Goal: Contribute content: Add original content to the website for others to see

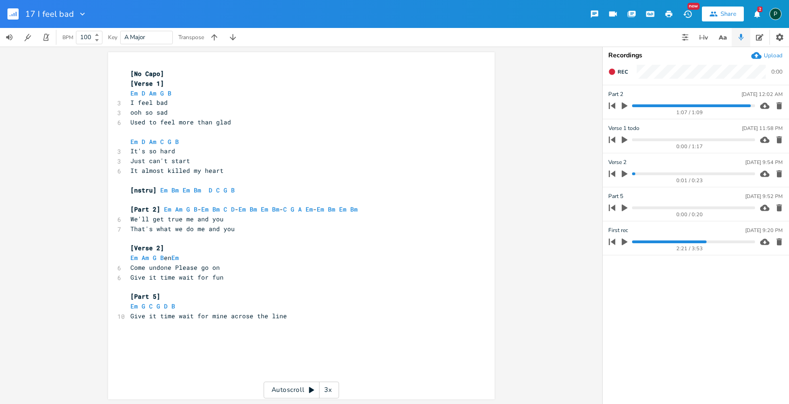
scroll to position [0, 2]
click at [623, 73] on span "Rec" at bounding box center [623, 71] width 10 height 7
click at [623, 73] on span "End" at bounding box center [623, 71] width 11 height 7
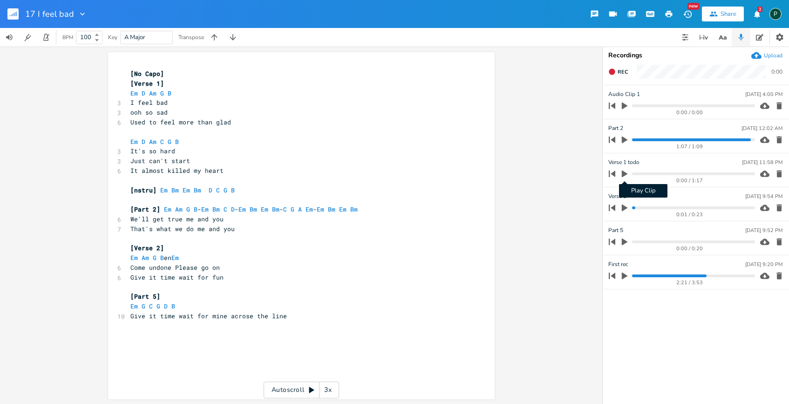
click at [625, 175] on icon "button" at bounding box center [625, 174] width 6 height 7
click at [625, 175] on icon "button" at bounding box center [624, 173] width 7 height 7
click at [620, 76] on button "Rec" at bounding box center [618, 71] width 27 height 15
click at [620, 76] on button "End" at bounding box center [618, 71] width 27 height 15
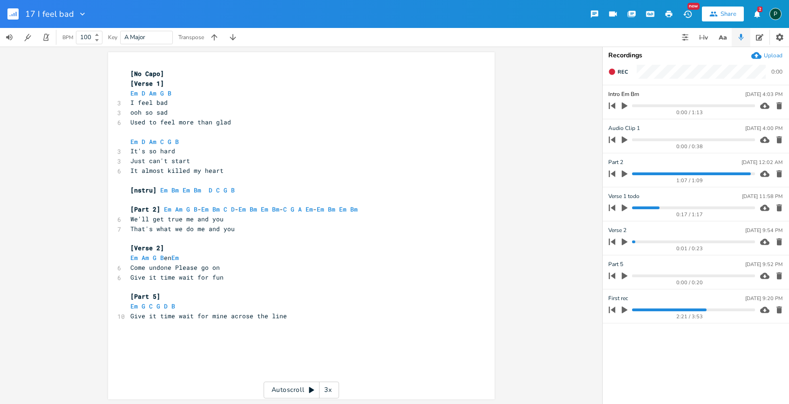
type input "Intro Em Bm"
click at [627, 208] on icon "button" at bounding box center [625, 208] width 8 height 8
click at [638, 206] on progress at bounding box center [693, 207] width 123 height 3
click at [635, 207] on progress at bounding box center [693, 207] width 123 height 3
click at [626, 207] on icon "button" at bounding box center [625, 208] width 6 height 6
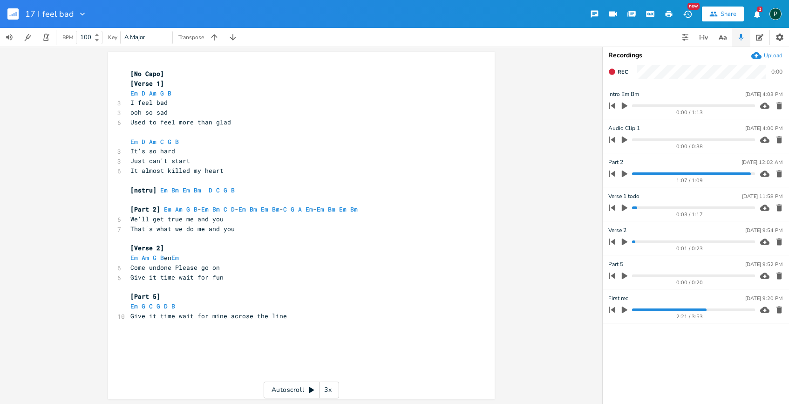
click at [626, 207] on icon "button" at bounding box center [625, 208] width 6 height 7
click at [627, 208] on icon "button" at bounding box center [625, 208] width 6 height 6
click at [642, 93] on div "Intro Em Bm [DATE] 4:03 PM" at bounding box center [695, 94] width 174 height 8
type input "Intro Em Bm met mooi ritme"
click at [627, 102] on icon "button" at bounding box center [625, 106] width 8 height 8
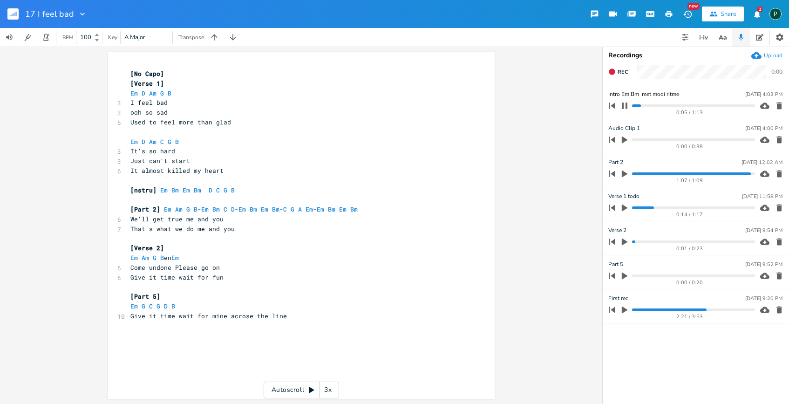
click at [641, 94] on input "Intro Em Bm met mooi ritme" at bounding box center [644, 94] width 72 height 8
click at [677, 89] on li "Intro Em Bm met mooi ritme [DATE] 4:03 PM 0:07 / 1:13" at bounding box center [696, 102] width 186 height 34
click at [626, 108] on icon "button" at bounding box center [625, 105] width 6 height 6
click at [626, 108] on icon "button" at bounding box center [625, 106] width 8 height 8
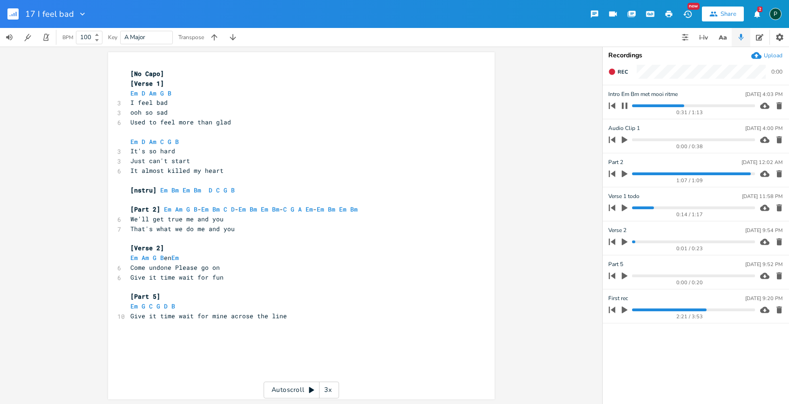
click at [626, 108] on icon "button" at bounding box center [625, 105] width 6 height 6
click at [621, 208] on icon "button" at bounding box center [625, 208] width 8 height 8
click at [627, 209] on icon "button" at bounding box center [625, 208] width 6 height 6
click at [627, 209] on icon "button" at bounding box center [625, 208] width 8 height 8
click at [622, 206] on icon "button" at bounding box center [625, 208] width 6 height 6
